Goal: Use online tool/utility: Use online tool/utility

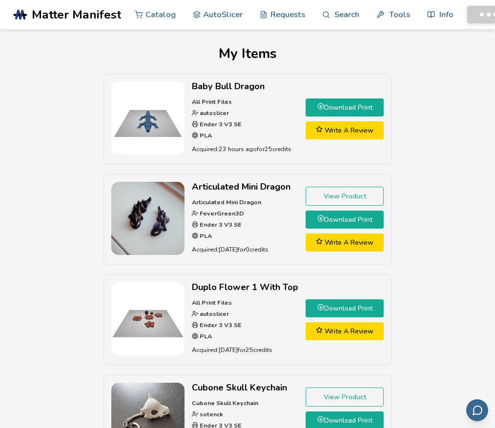
drag, startPoint x: 69, startPoint y: 94, endPoint x: 63, endPoint y: 99, distance: 7.9
click at [69, 94] on div "Baby Bull Dragon All Print Files autoslicer Ender 3 V3 SE PLA Acquired: 23 hour…" at bounding box center [248, 275] width 468 height 402
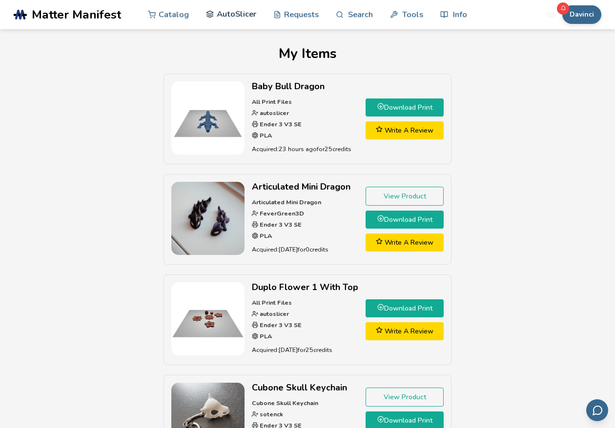
click at [243, 18] on link "AutoSlicer" at bounding box center [231, 14] width 50 height 29
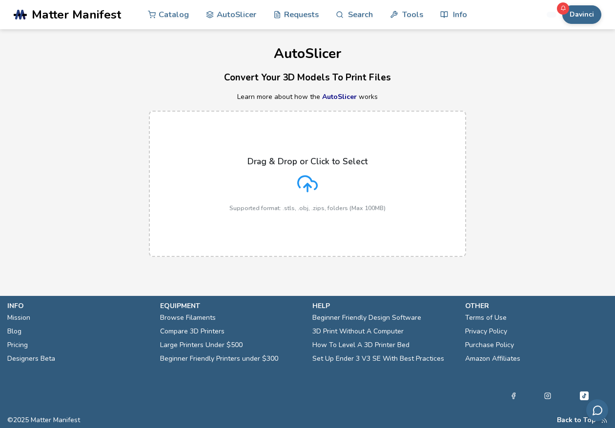
click at [324, 174] on div "Drag & Drop or Click to Select Supported format: .stls, .obj, .zips, folders (M…" at bounding box center [307, 184] width 156 height 55
click at [0, 0] on input "Drag & Drop or Click to Select Supported format: .stls, .obj, .zips, folders (M…" at bounding box center [0, 0] width 0 height 0
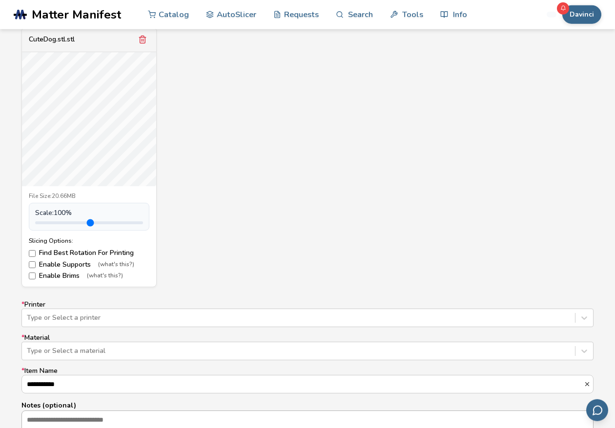
scroll to position [502, 0]
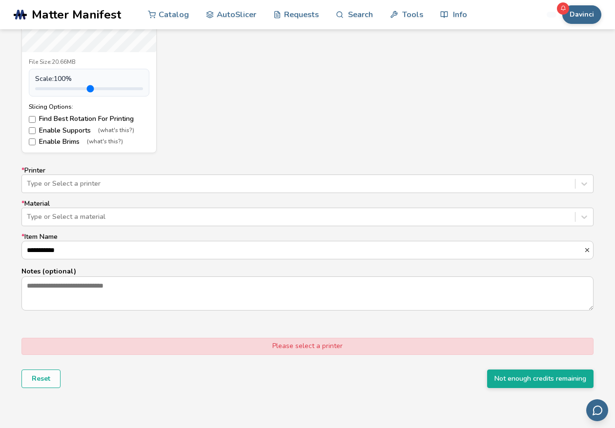
click at [185, 173] on label "* Printer Type or Select a printer" at bounding box center [307, 180] width 572 height 26
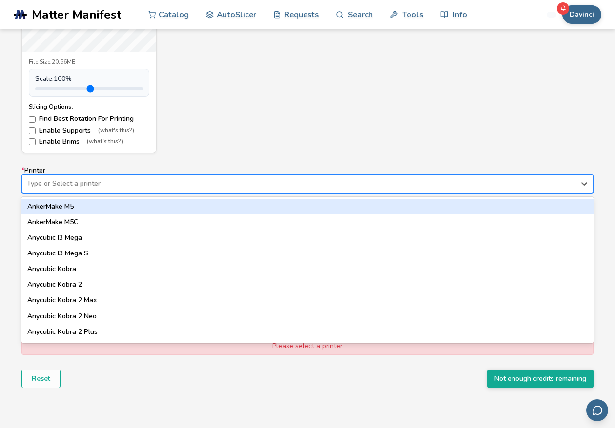
click at [179, 187] on div at bounding box center [298, 184] width 543 height 10
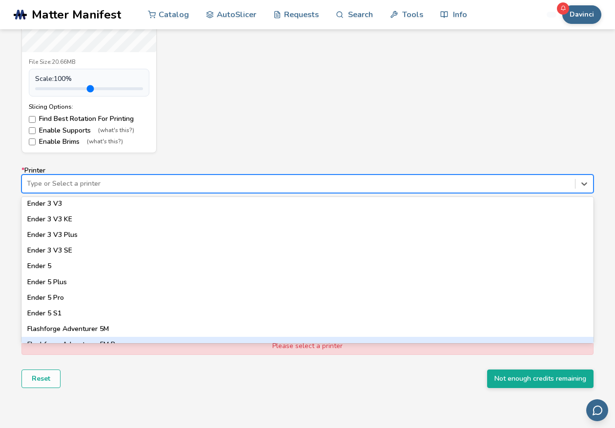
scroll to position [723, 0]
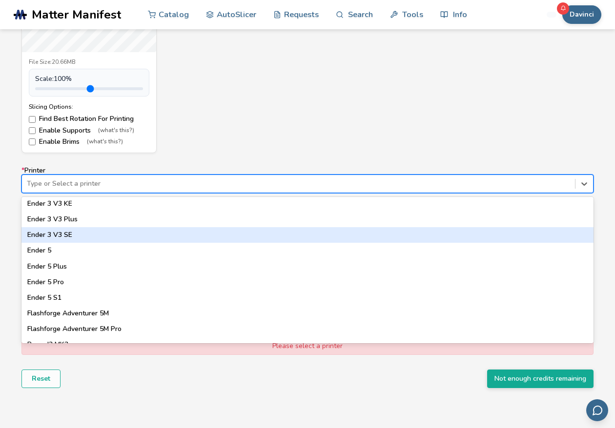
click at [74, 234] on div "Ender 3 V3 SE" at bounding box center [307, 235] width 572 height 16
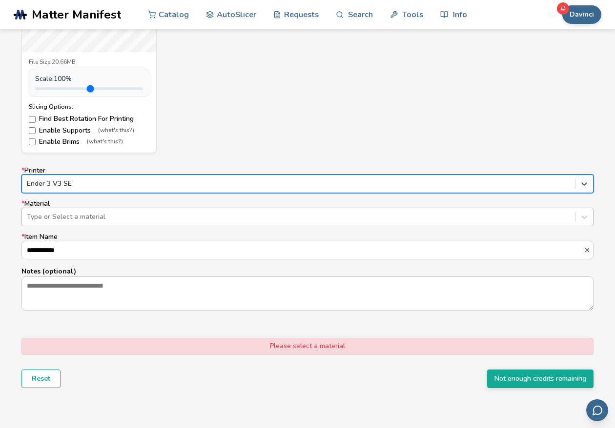
click at [82, 221] on div at bounding box center [298, 217] width 543 height 10
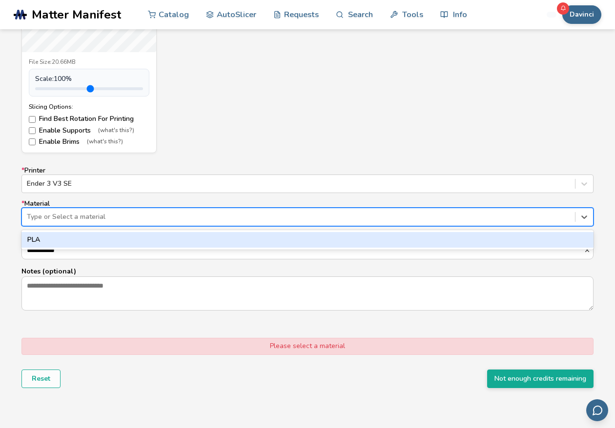
click at [65, 246] on div "PLA" at bounding box center [307, 240] width 572 height 16
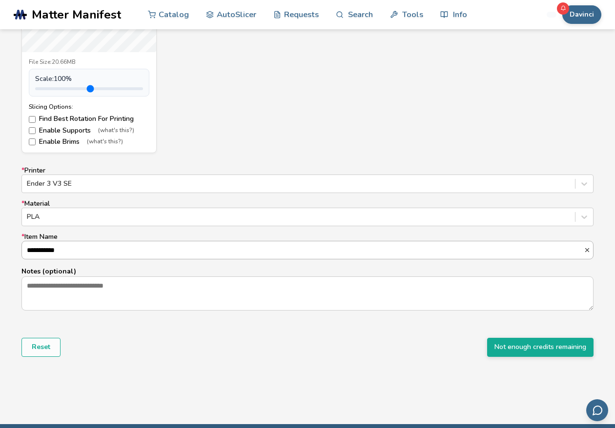
click at [66, 258] on input "**********" at bounding box center [303, 251] width 562 height 18
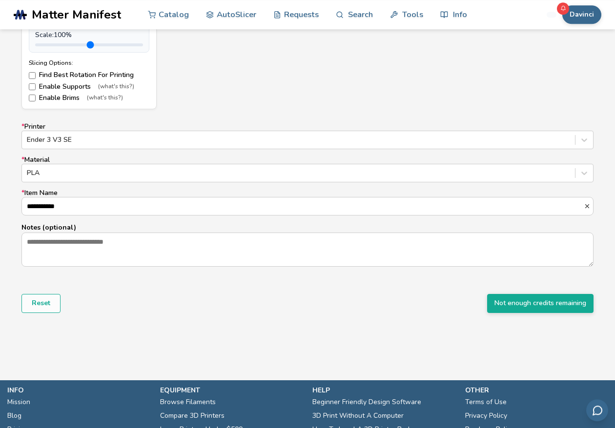
scroll to position [558, 0]
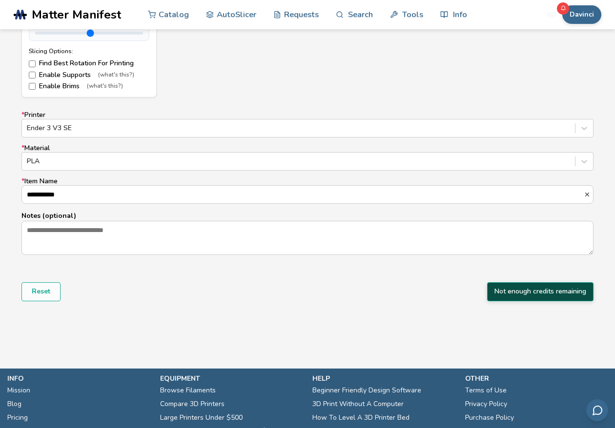
click at [494, 292] on button "Not enough credits remaining" at bounding box center [540, 292] width 106 height 19
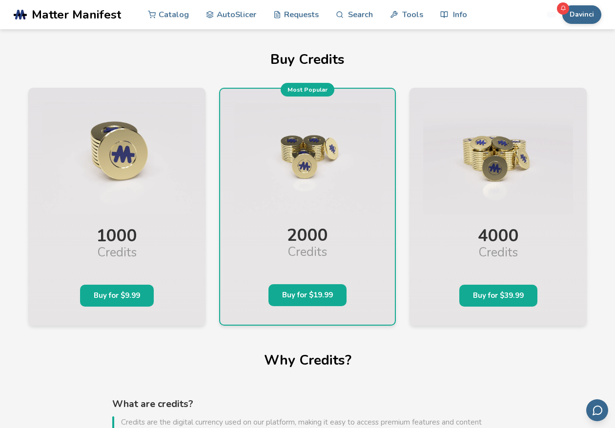
click at [95, 18] on span "Matter Manifest" at bounding box center [76, 15] width 89 height 14
